Goal: Contribute content: Contribute content

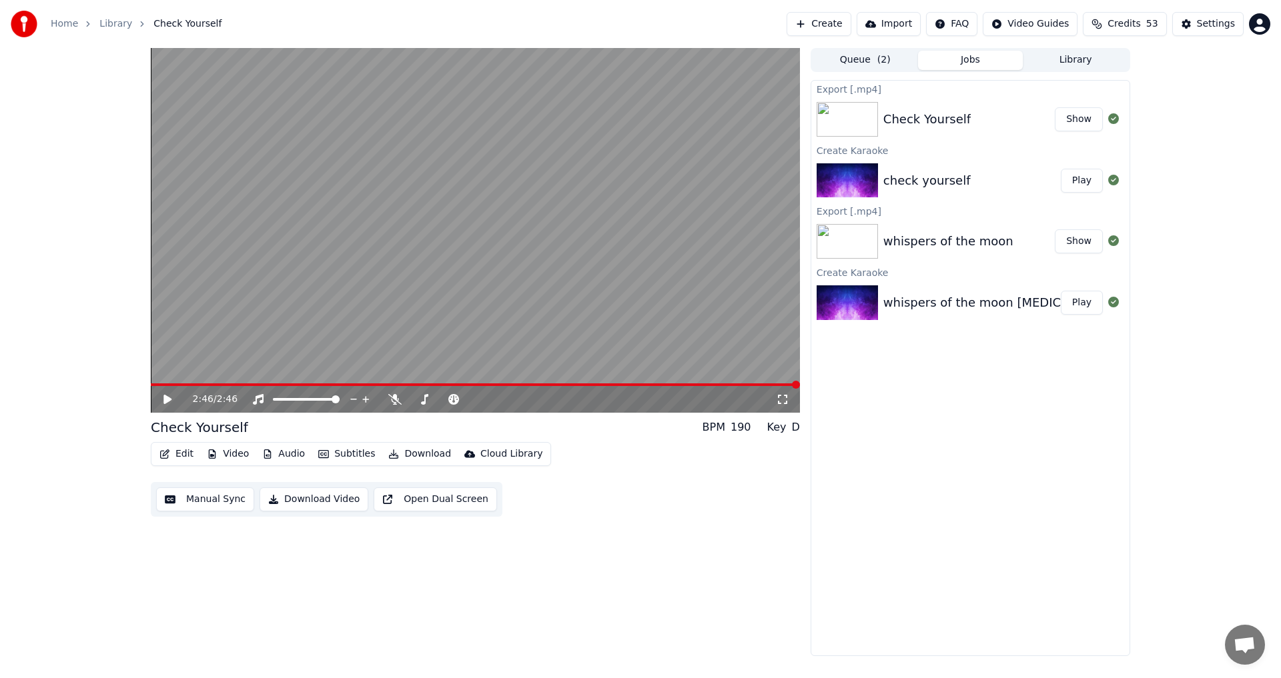
click at [843, 21] on button "Create" at bounding box center [819, 24] width 65 height 24
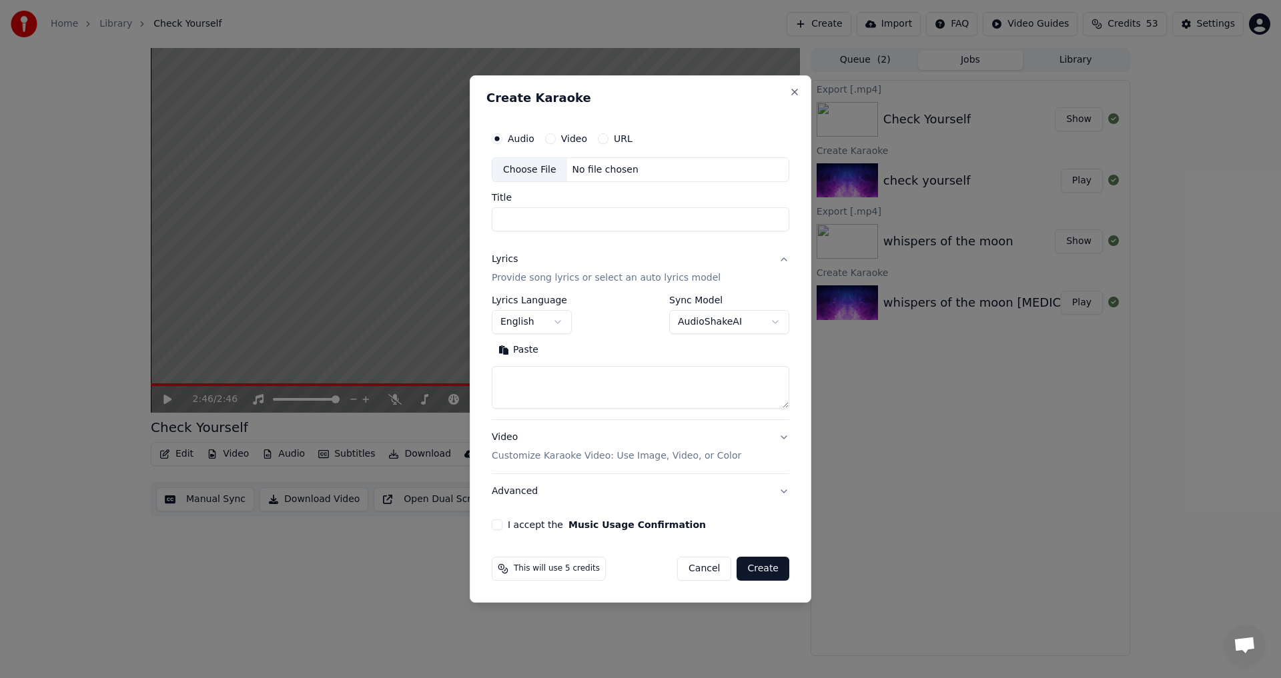
click at [519, 169] on div "Choose File" at bounding box center [529, 170] width 75 height 24
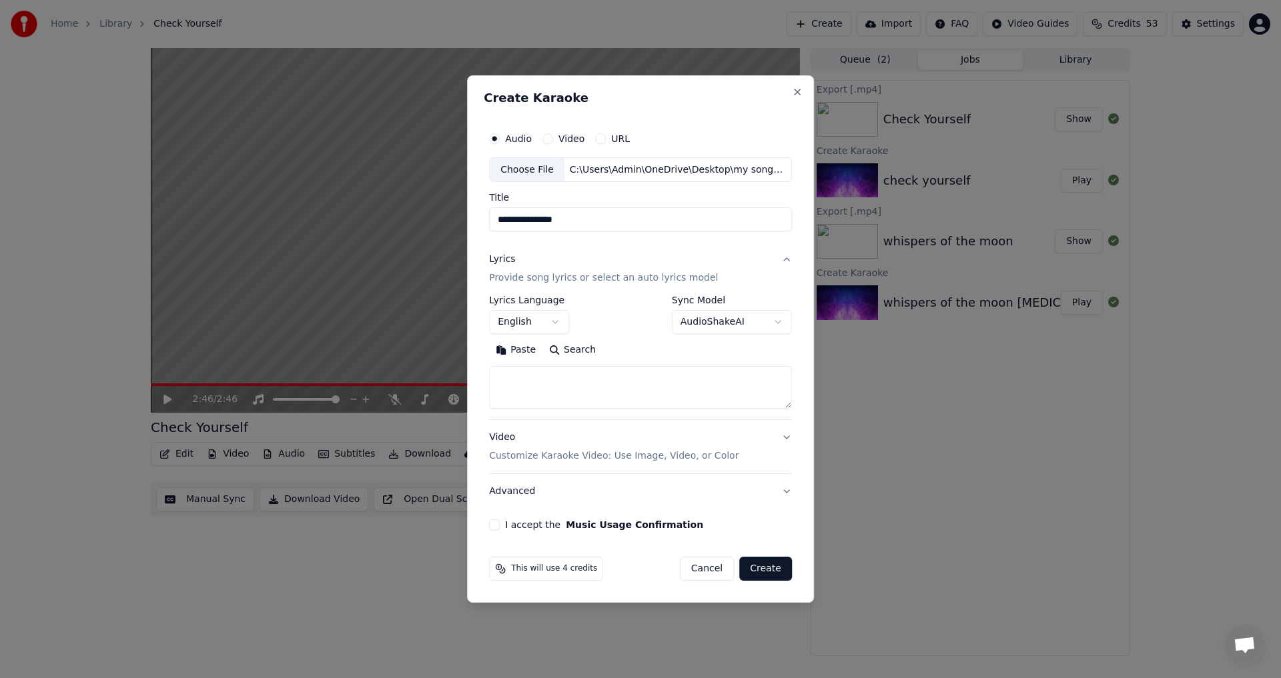
click at [596, 219] on input "**********" at bounding box center [640, 220] width 303 height 24
type input "**********"
click at [520, 350] on button "Paste" at bounding box center [515, 350] width 53 height 21
click at [492, 522] on button "I accept the Music Usage Confirmation" at bounding box center [494, 525] width 11 height 11
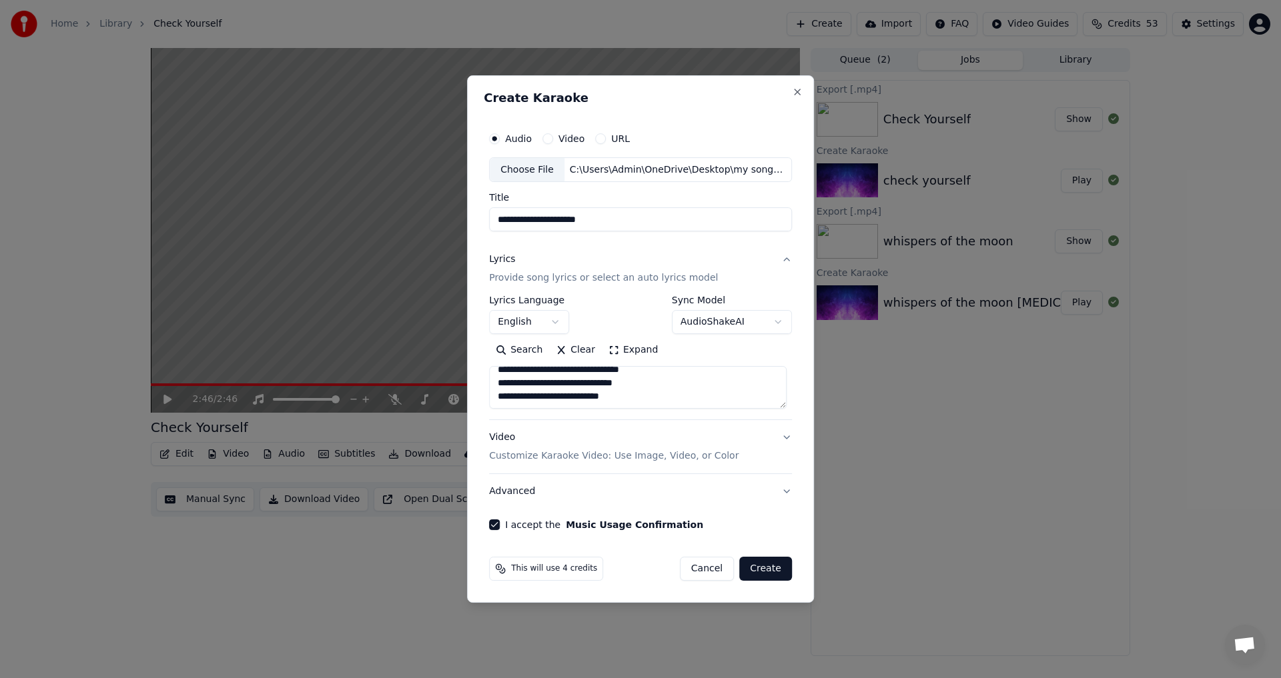
click at [761, 568] on button "Create" at bounding box center [765, 569] width 53 height 24
type textarea "**********"
select select
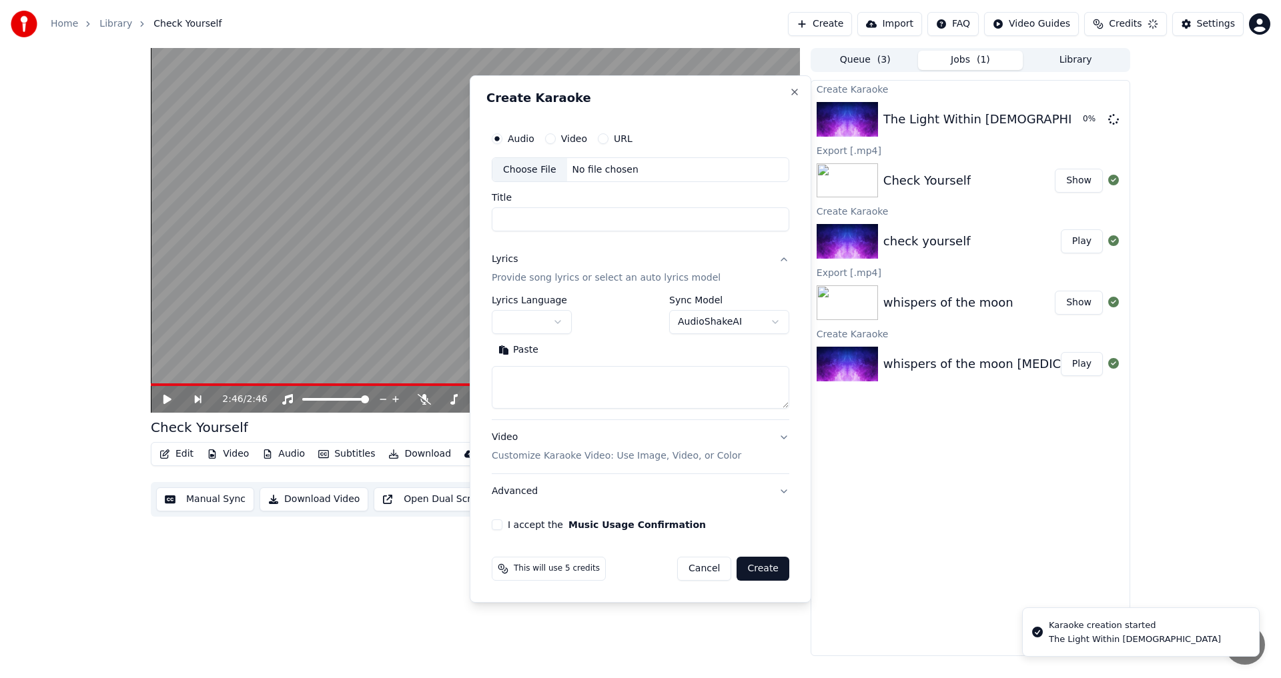
scroll to position [0, 0]
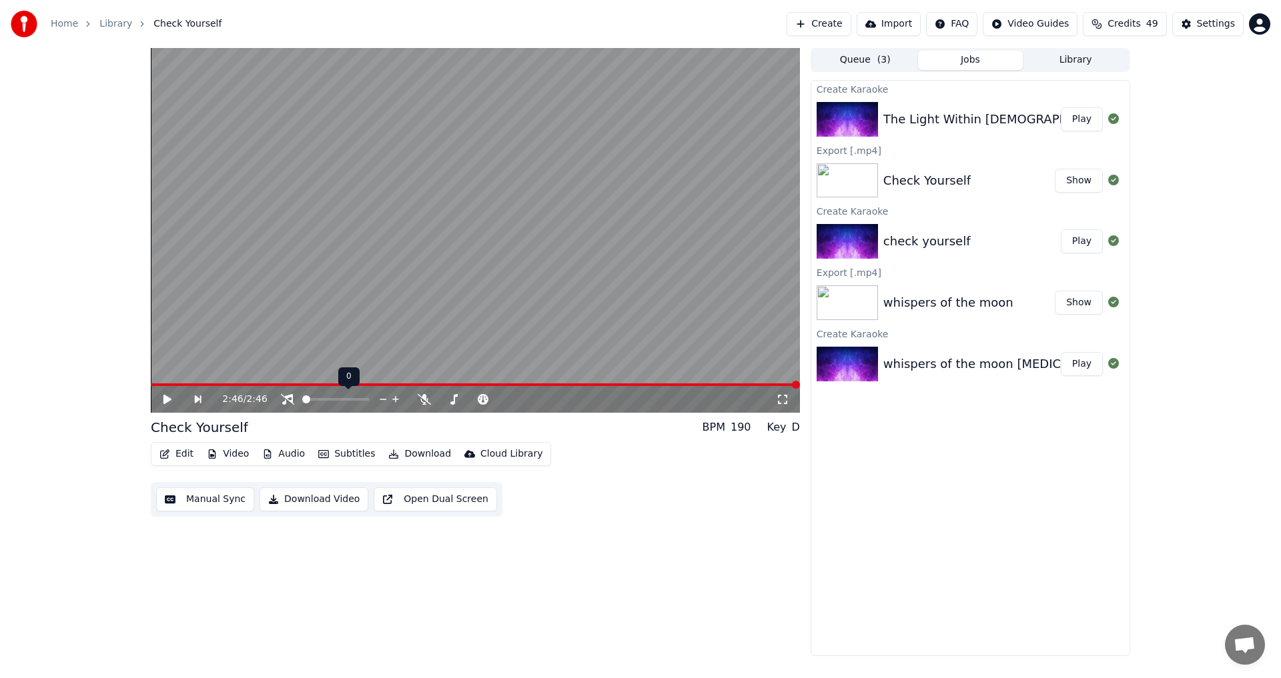
click at [302, 404] on span at bounding box center [306, 400] width 8 height 8
click at [164, 398] on icon at bounding box center [167, 399] width 8 height 9
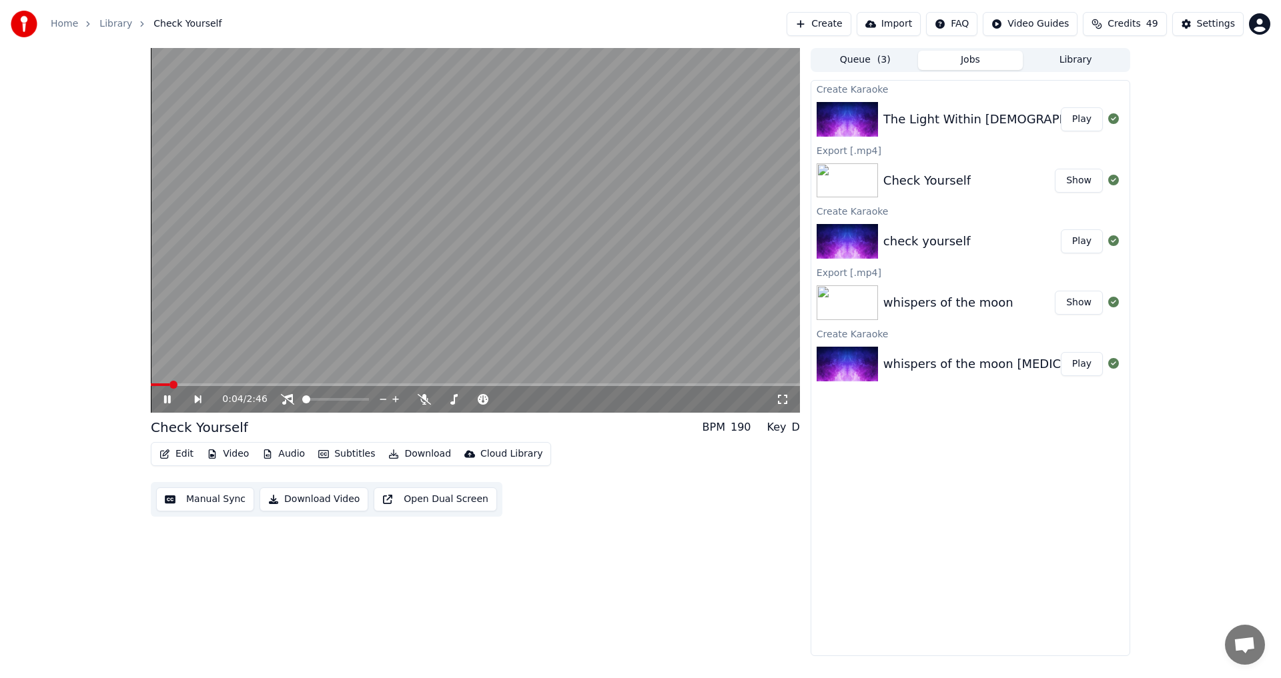
click at [1080, 125] on button "Play" at bounding box center [1082, 119] width 42 height 24
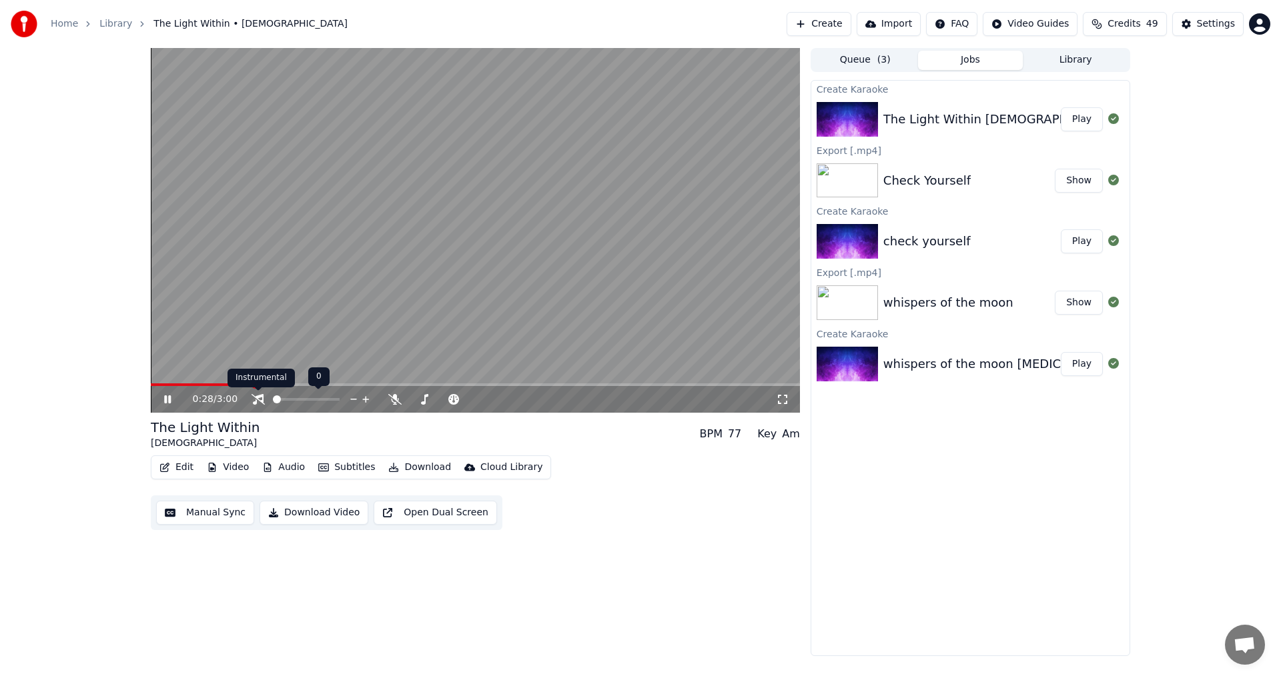
click at [258, 400] on icon at bounding box center [258, 399] width 13 height 11
click at [169, 389] on span at bounding box center [173, 385] width 8 height 8
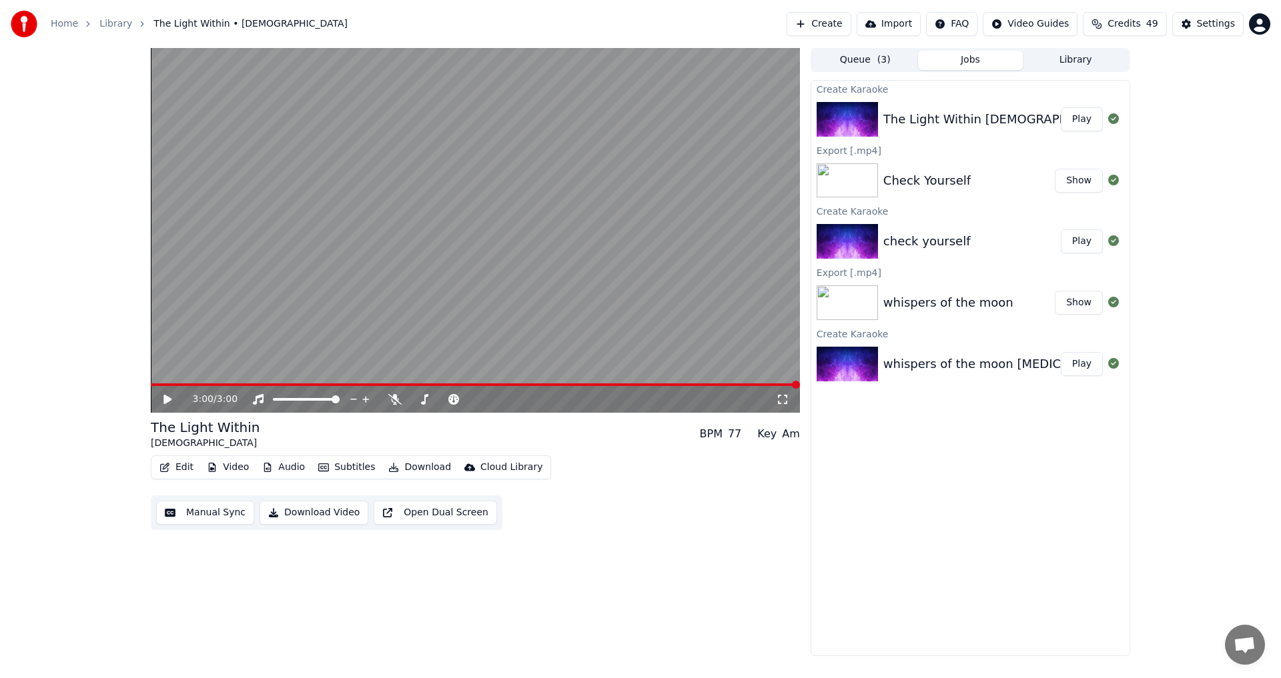
click at [589, 381] on video at bounding box center [475, 230] width 649 height 365
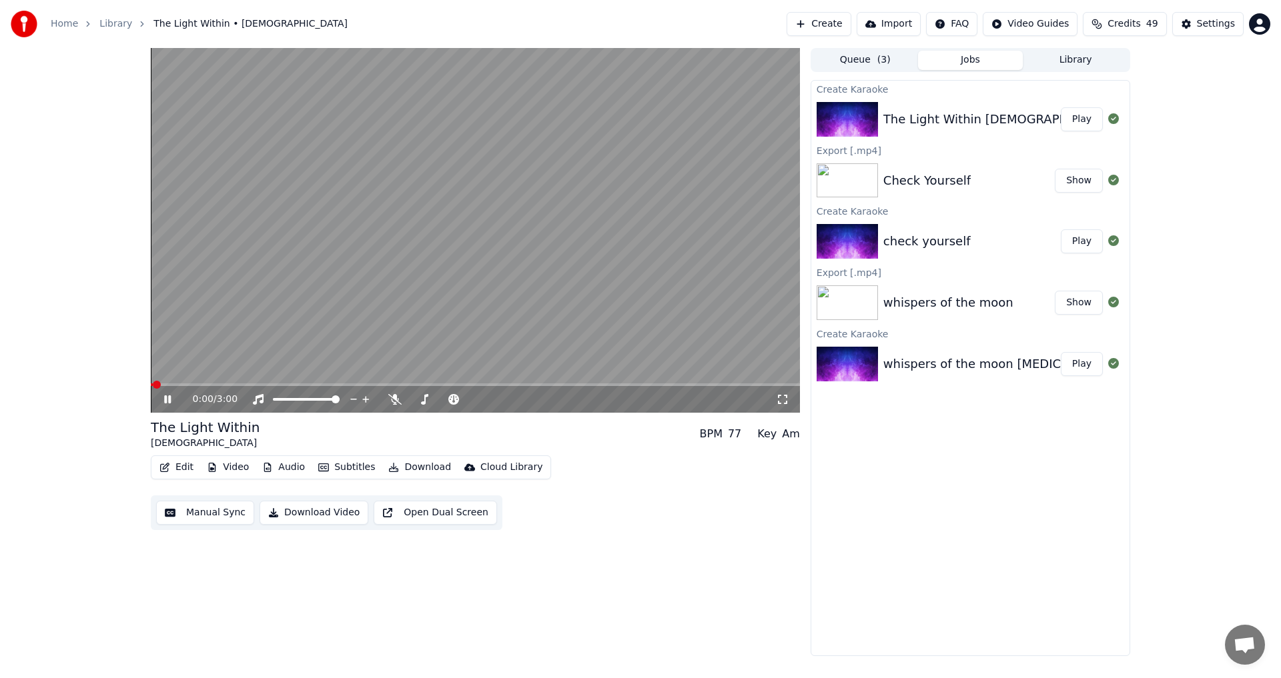
click at [515, 388] on div "0:00 / 3:00" at bounding box center [475, 399] width 649 height 27
click at [588, 382] on video at bounding box center [475, 230] width 649 height 365
click at [517, 389] on span at bounding box center [518, 385] width 8 height 8
click at [160, 402] on div "1:42 / 3:00" at bounding box center [475, 399] width 638 height 13
click at [167, 396] on icon at bounding box center [176, 399] width 31 height 11
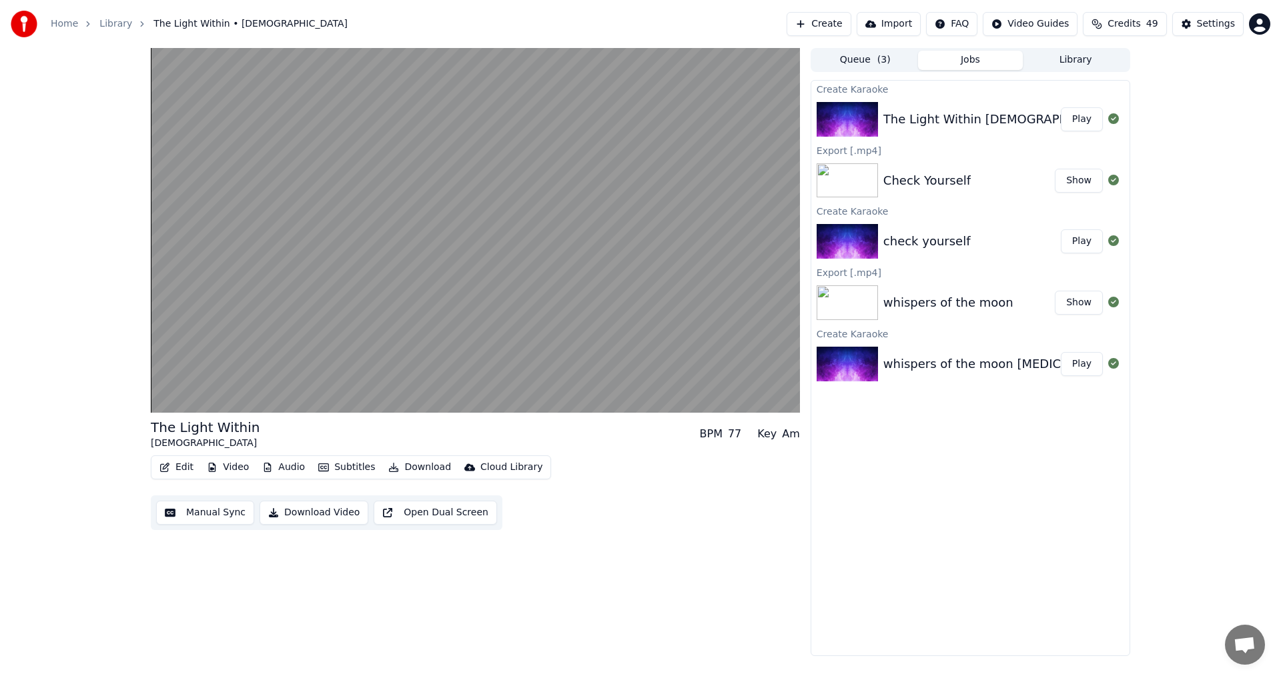
click at [312, 513] on button "Download Video" at bounding box center [314, 513] width 109 height 24
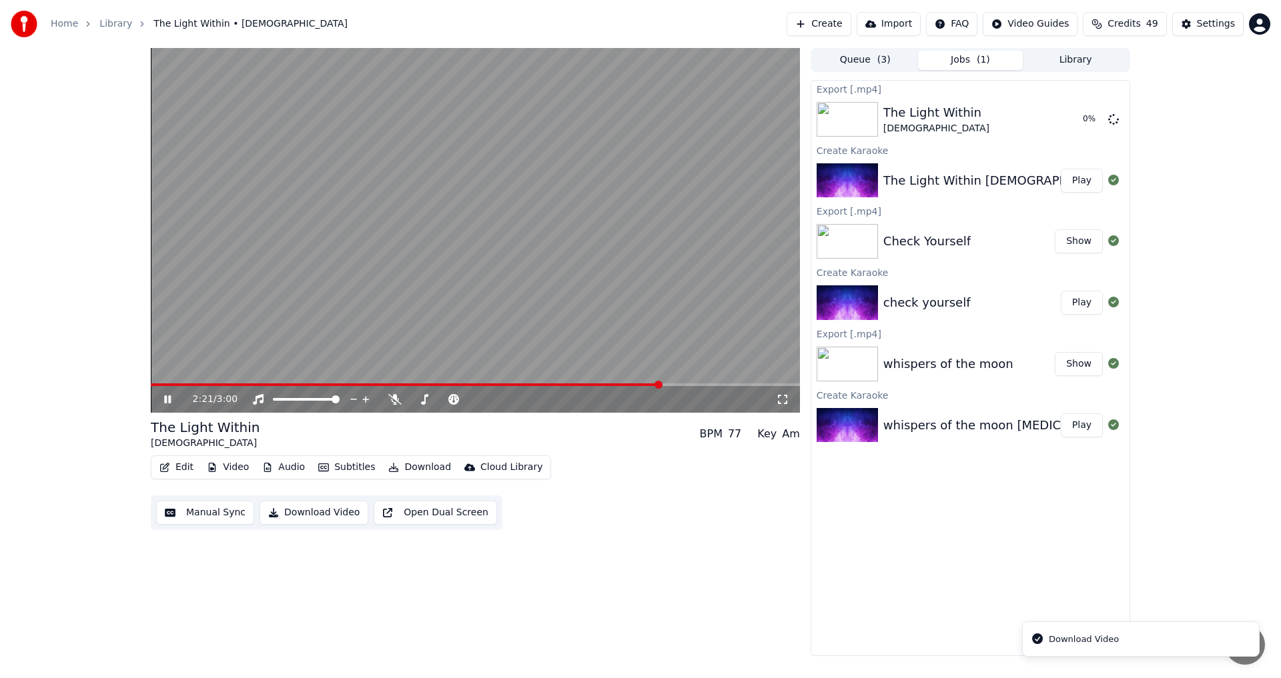
click at [838, 30] on button "Create" at bounding box center [819, 24] width 65 height 24
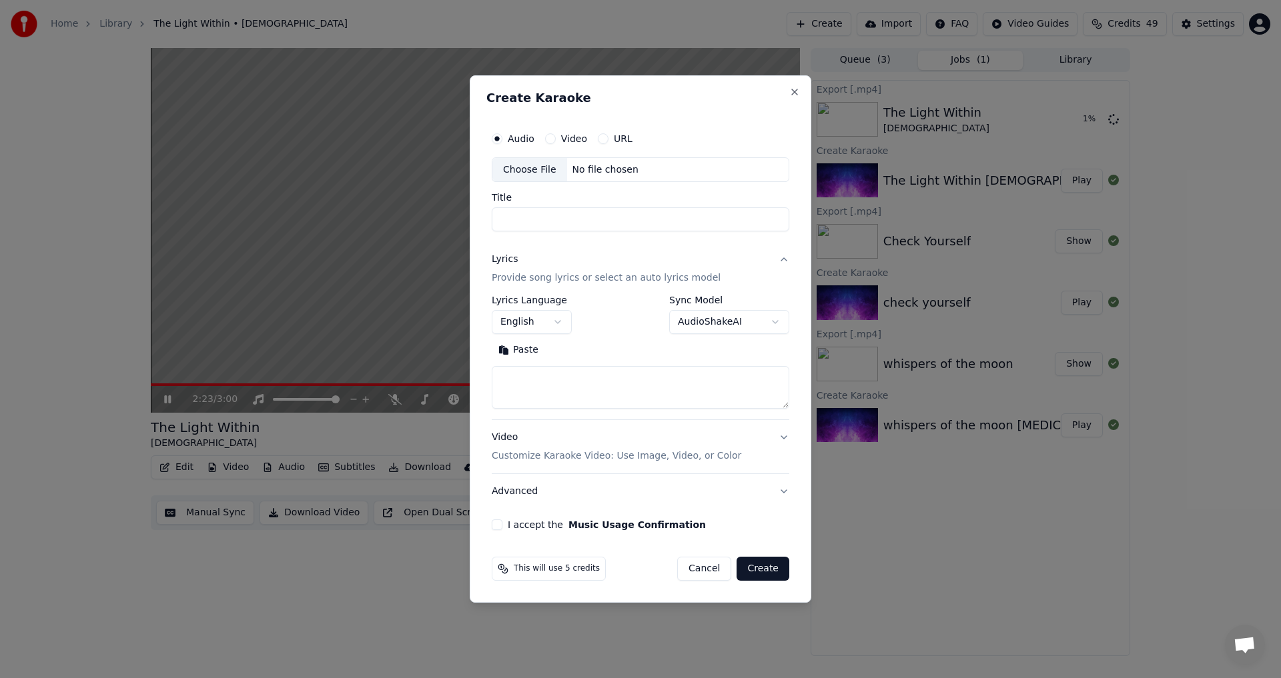
click at [518, 169] on div "Choose File" at bounding box center [529, 170] width 75 height 24
type input "**********"
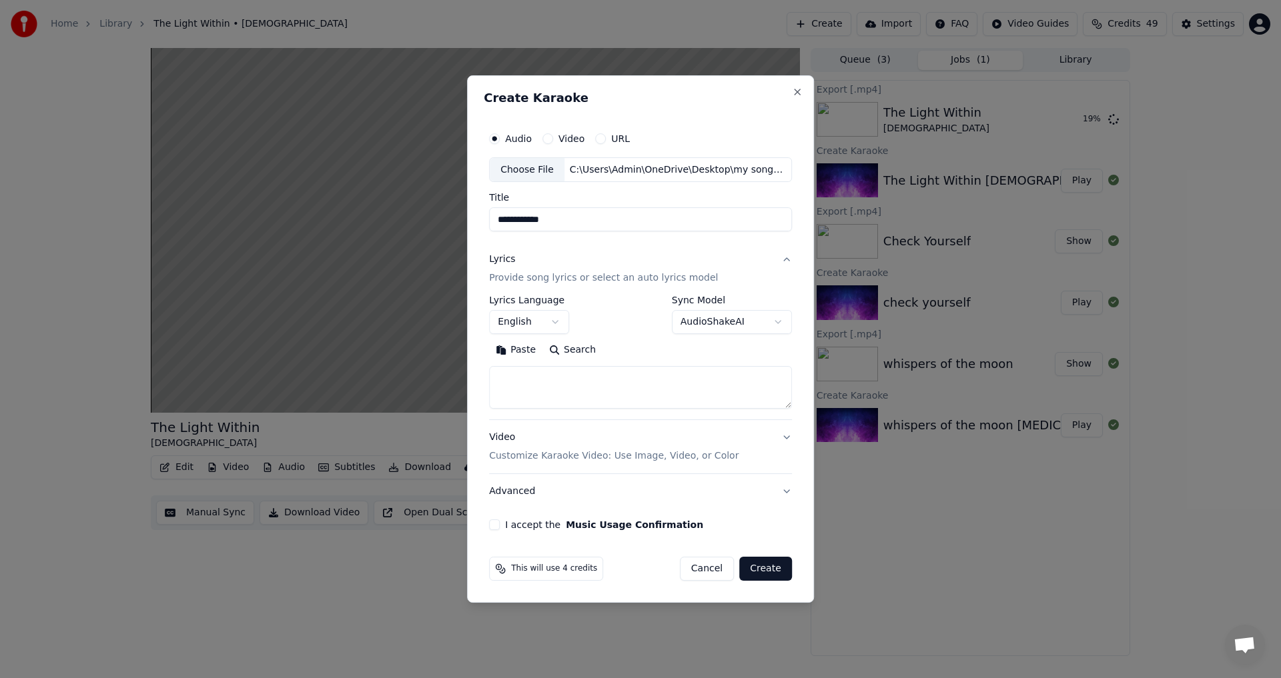
click at [585, 217] on input "**********" at bounding box center [640, 220] width 303 height 24
click at [521, 348] on button "Paste" at bounding box center [515, 350] width 53 height 21
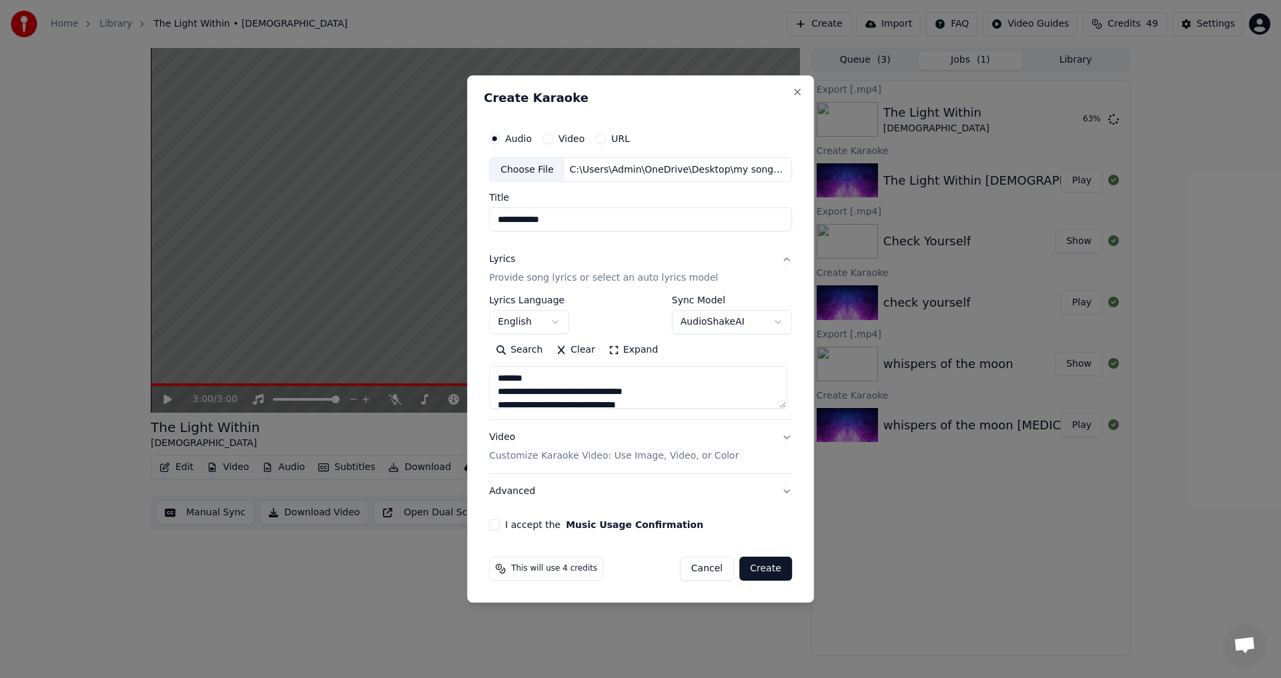
click at [496, 523] on button "I accept the Music Usage Confirmation" at bounding box center [494, 525] width 11 height 11
click at [763, 565] on button "Create" at bounding box center [765, 569] width 53 height 24
type textarea "**********"
select select
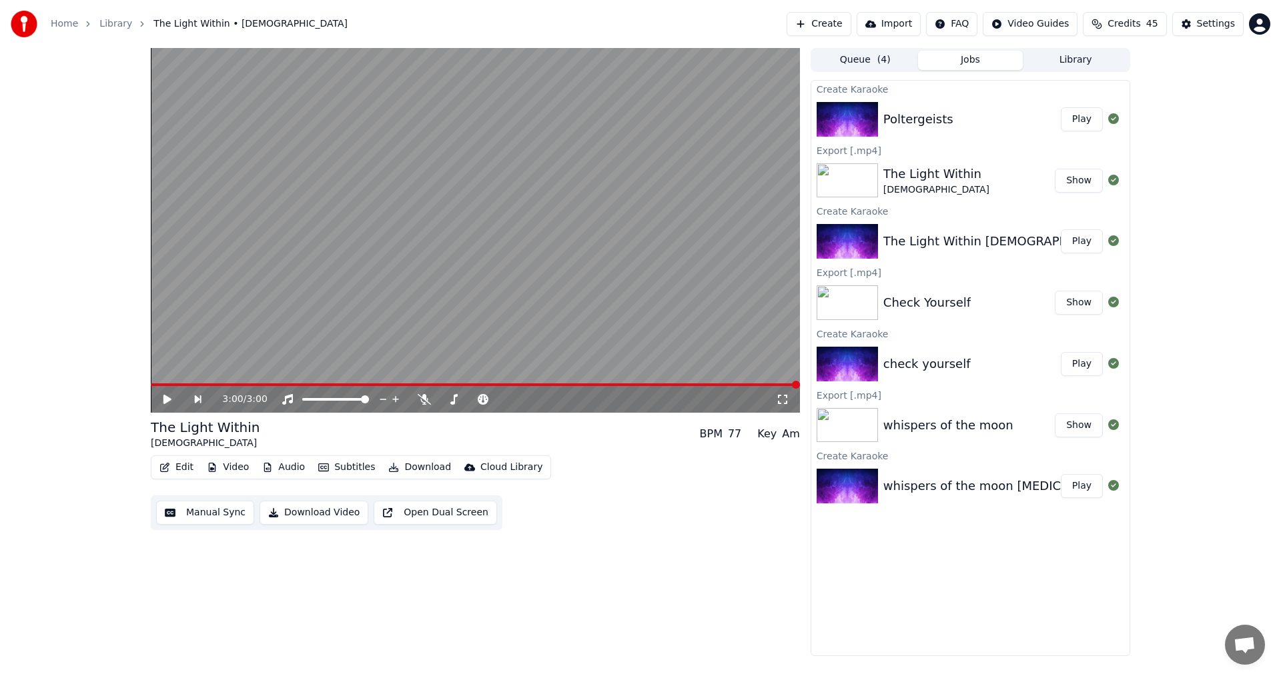
click at [1077, 118] on button "Play" at bounding box center [1082, 119] width 42 height 24
